Goal: Information Seeking & Learning: Check status

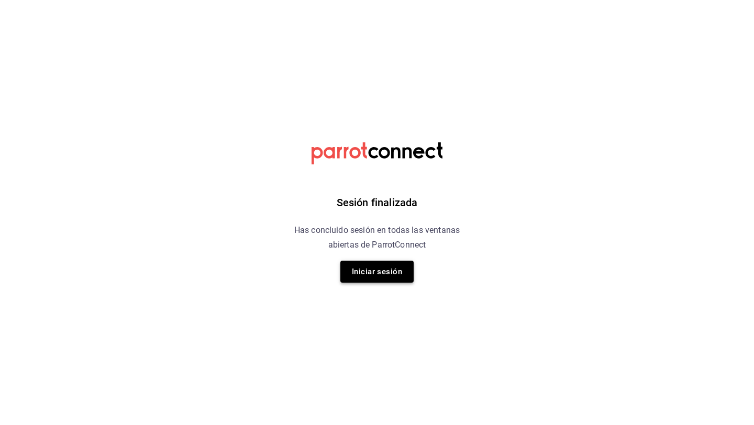
click at [362, 275] on button "Iniciar sesión" at bounding box center [376, 272] width 73 height 22
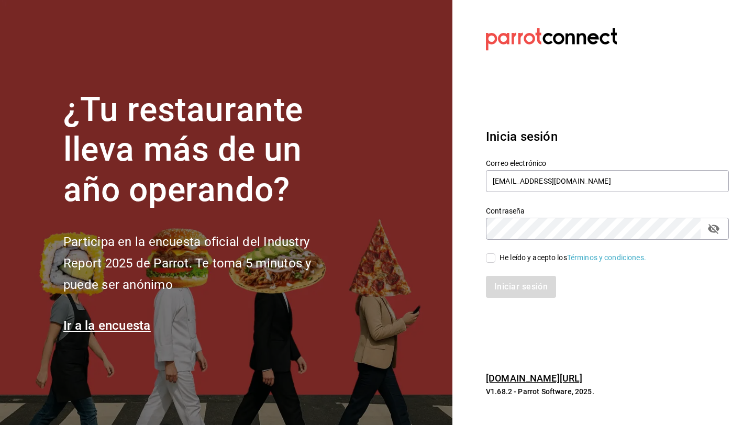
click at [490, 265] on div "Iniciar sesión" at bounding box center [601, 280] width 256 height 35
click at [490, 254] on input "He leído y acepto los Términos y condiciones." at bounding box center [490, 257] width 9 height 9
checkbox input "true"
click at [501, 288] on button "Iniciar sesión" at bounding box center [521, 287] width 71 height 22
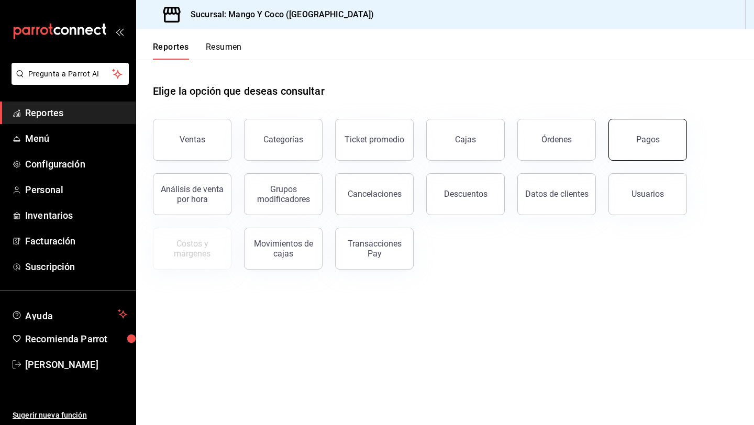
click at [628, 136] on button "Pagos" at bounding box center [648, 140] width 79 height 42
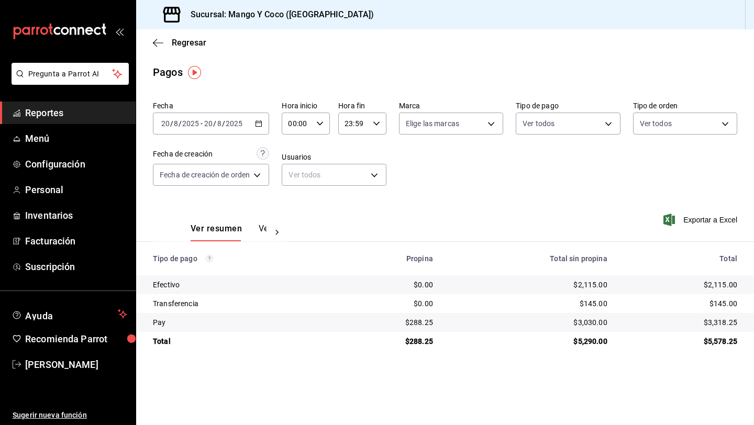
click at [55, 114] on span "Reportes" at bounding box center [76, 113] width 102 height 14
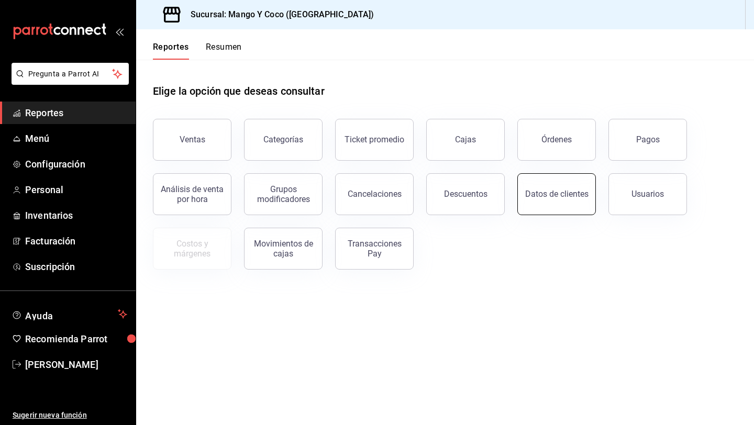
click at [569, 203] on button "Datos de clientes" at bounding box center [556, 194] width 79 height 42
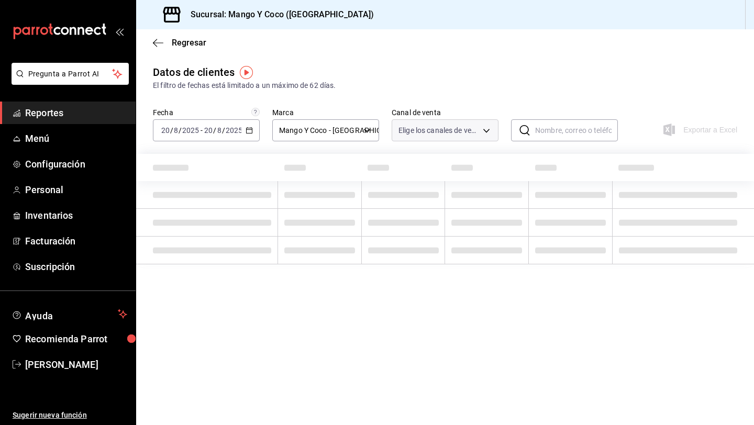
type input "PARROT,DIDI_FOOD,ONLINE"
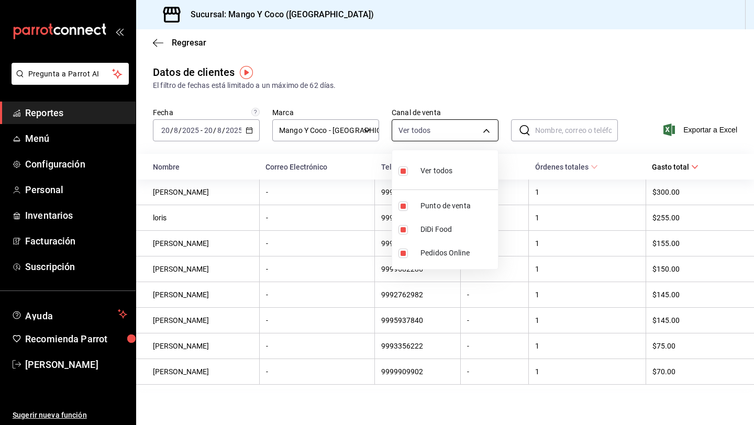
click at [420, 134] on body "Pregunta a Parrot AI Reportes Menú Configuración Personal Inventarios Facturaci…" at bounding box center [377, 212] width 754 height 425
click at [423, 129] on div at bounding box center [377, 212] width 754 height 425
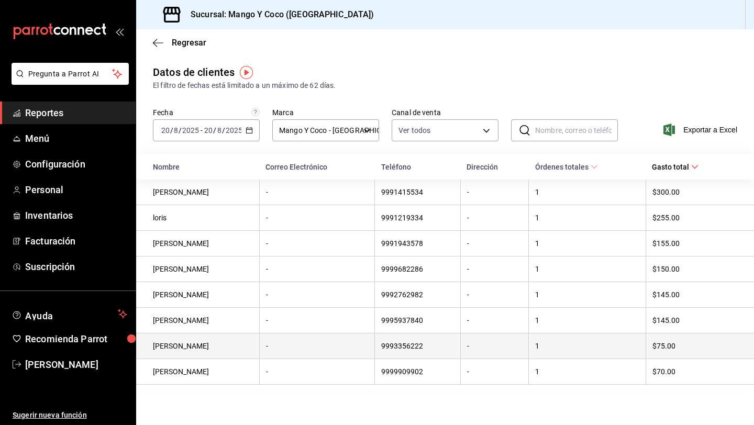
click at [192, 349] on td "misty ancona" at bounding box center [197, 347] width 123 height 26
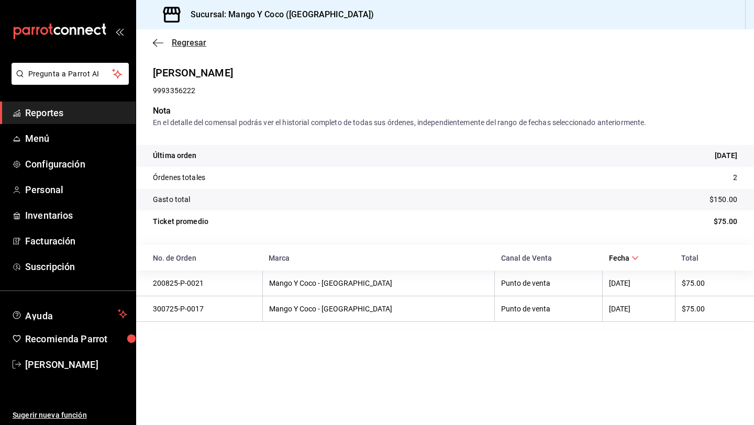
click at [162, 46] on icon "button" at bounding box center [158, 42] width 10 height 9
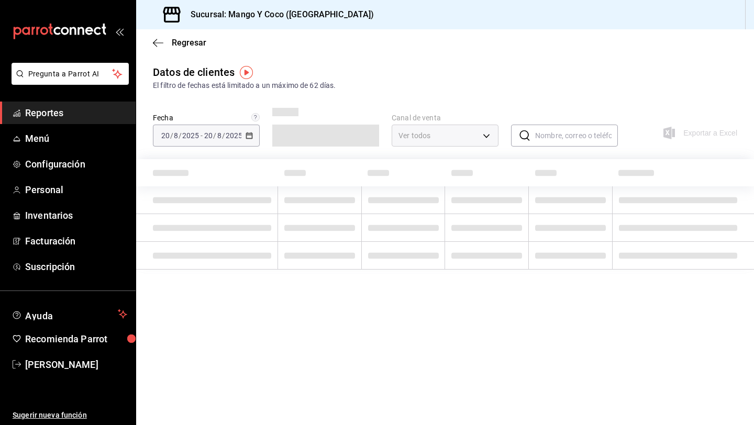
type input "PARROT,DIDI_FOOD,ONLINE"
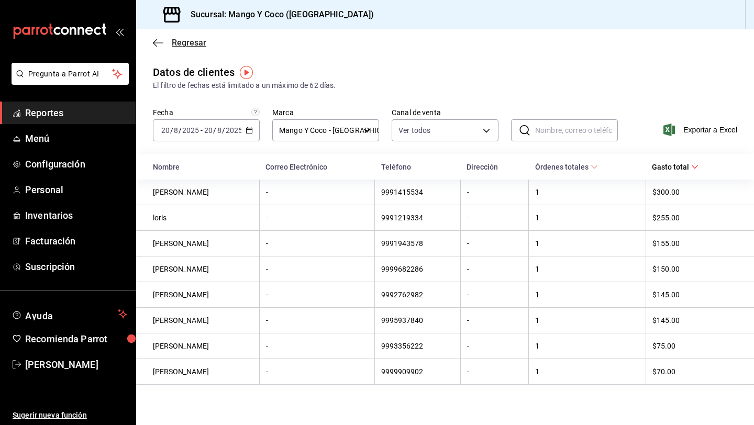
click at [154, 41] on icon "button" at bounding box center [155, 43] width 4 height 8
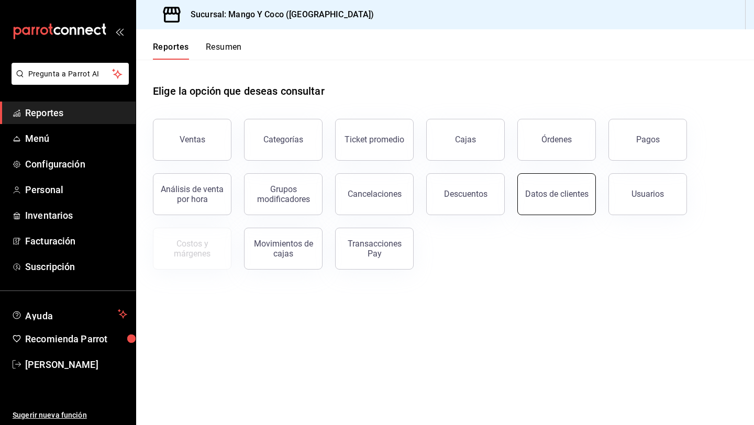
click at [543, 194] on div "Datos de clientes" at bounding box center [556, 194] width 63 height 10
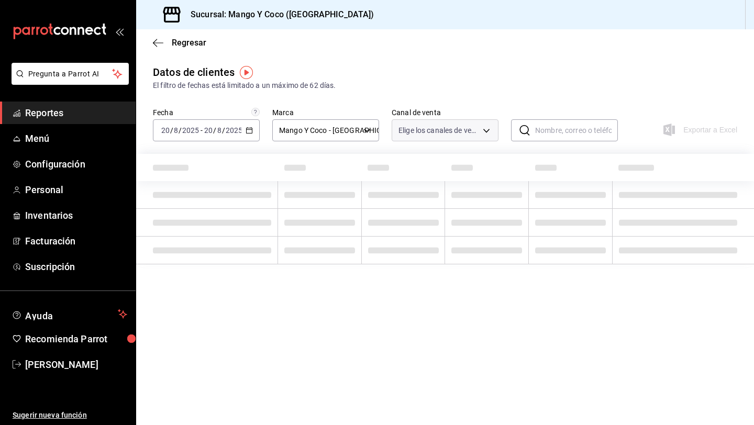
type input "PARROT,DIDI_FOOD,ONLINE"
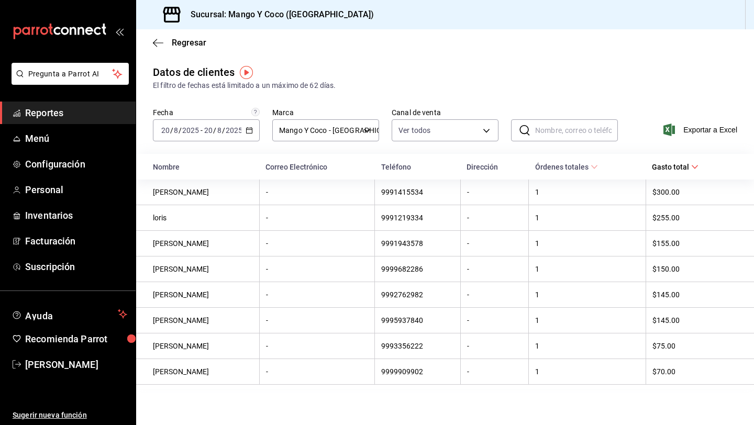
click at [251, 134] on icon "button" at bounding box center [249, 130] width 7 height 7
click at [189, 262] on li "Rango de fechas" at bounding box center [202, 257] width 98 height 24
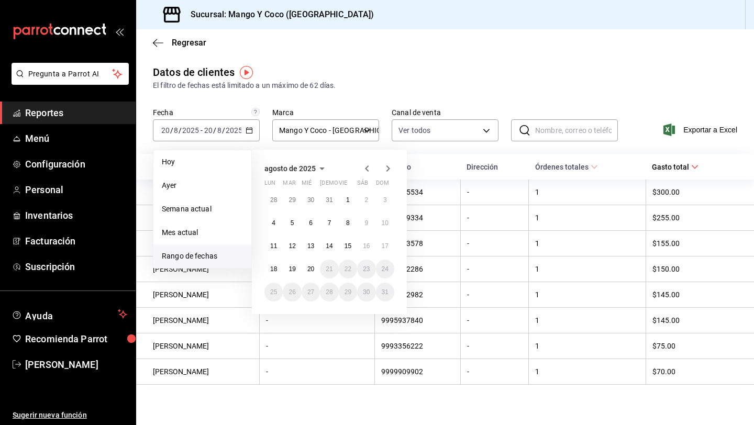
click at [369, 169] on icon "button" at bounding box center [367, 168] width 13 height 13
click at [270, 264] on button "21" at bounding box center [273, 273] width 18 height 19
click at [385, 169] on icon "button" at bounding box center [388, 170] width 13 height 13
click at [316, 273] on button "20" at bounding box center [311, 269] width 18 height 19
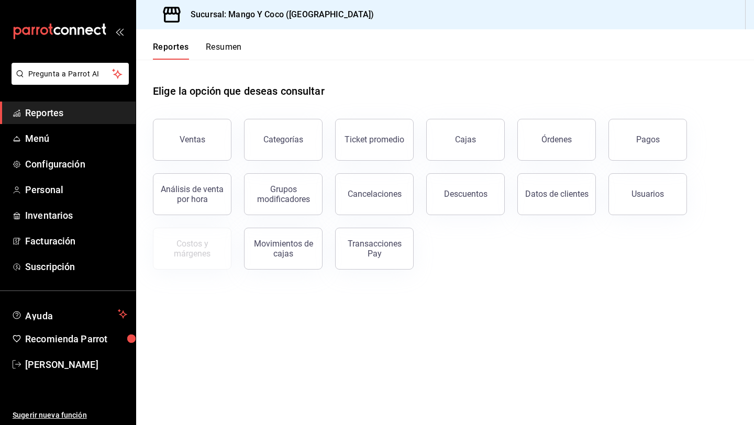
click at [46, 115] on span "Reportes" at bounding box center [76, 113] width 102 height 14
